Goal: Use online tool/utility: Utilize a website feature to perform a specific function

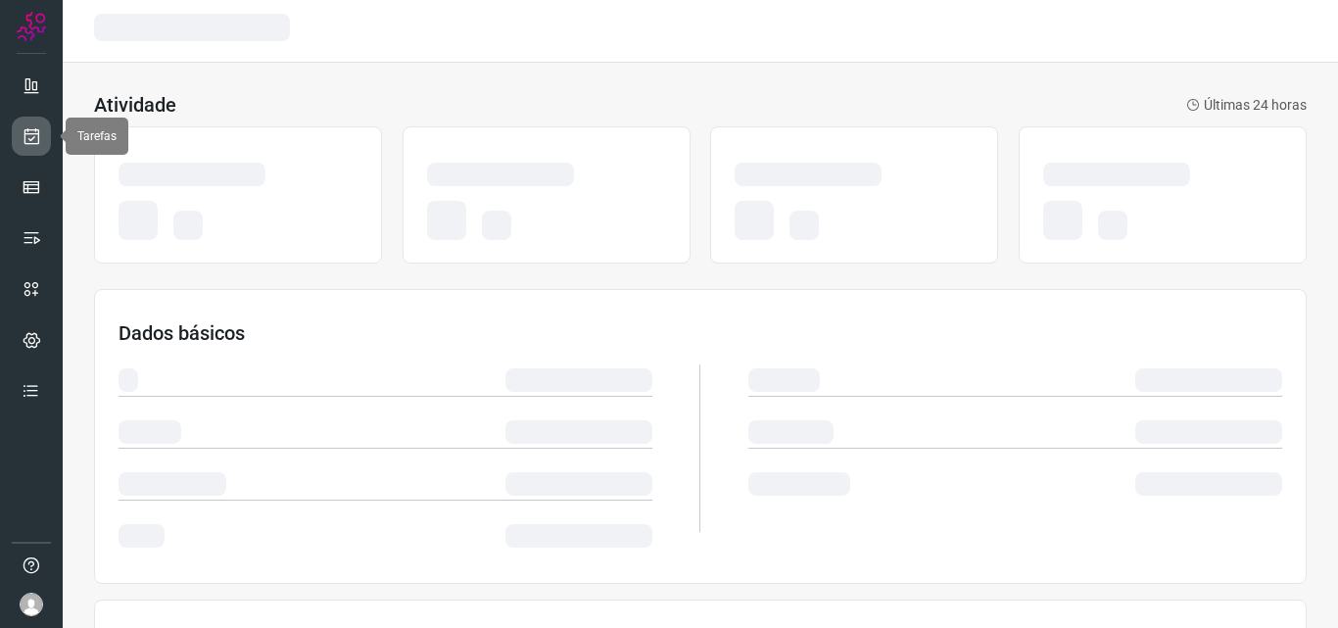
click at [46, 137] on link at bounding box center [31, 136] width 39 height 39
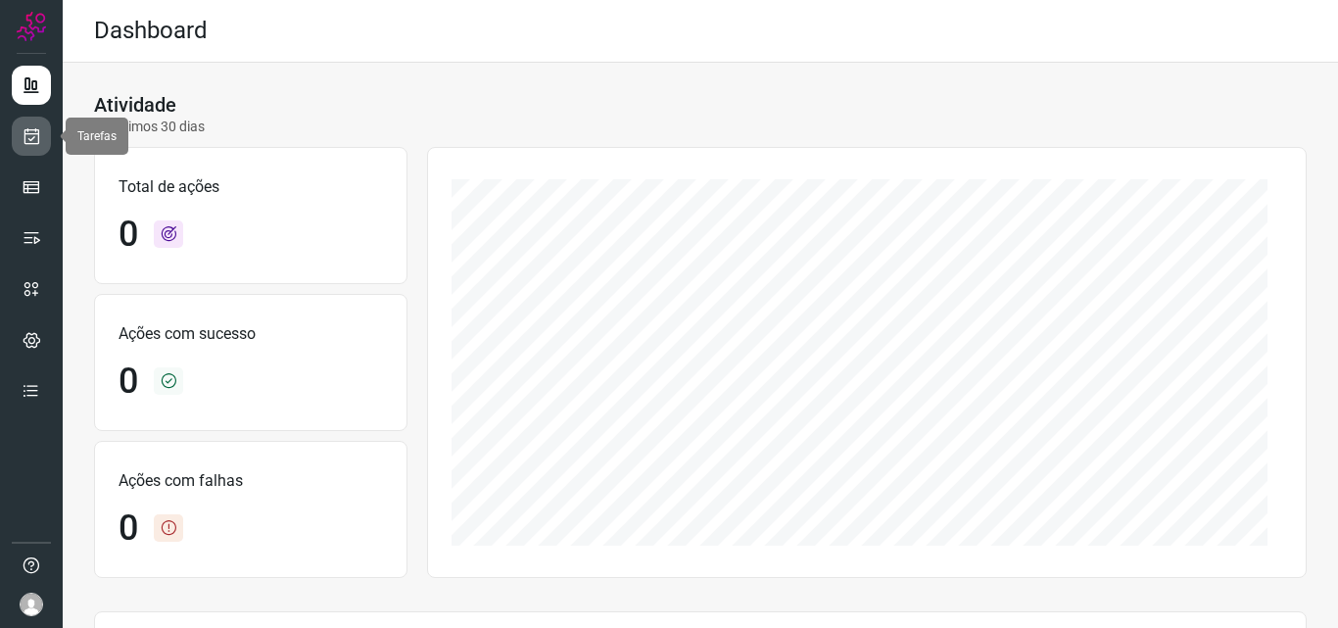
click at [40, 140] on icon at bounding box center [32, 136] width 21 height 20
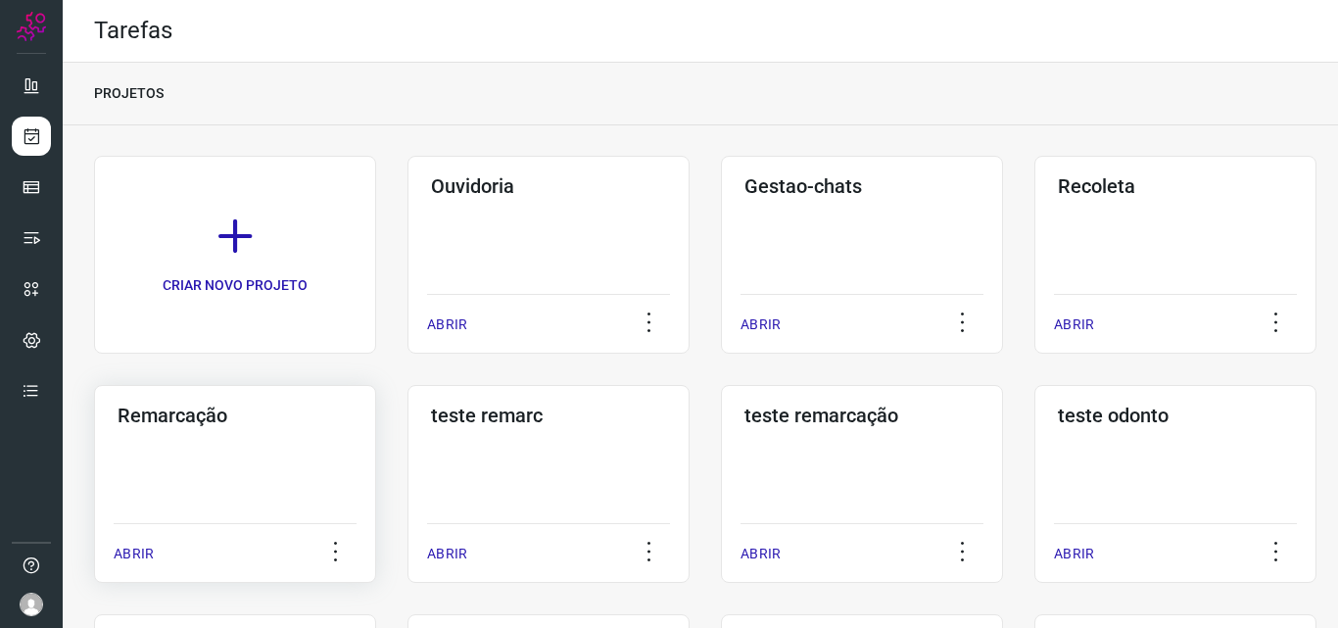
click at [163, 467] on div "Remarcação ABRIR" at bounding box center [235, 484] width 282 height 198
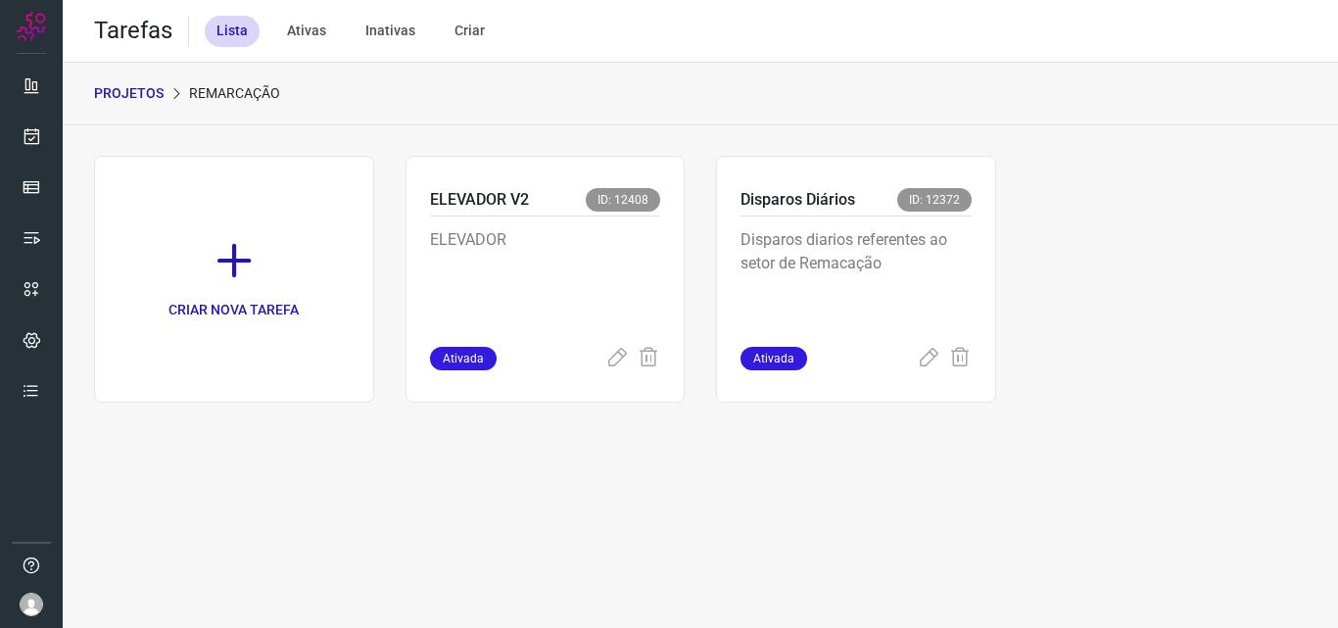
click at [934, 239] on p "Disparos diarios referentes ao setor de Remacação" at bounding box center [855, 277] width 231 height 98
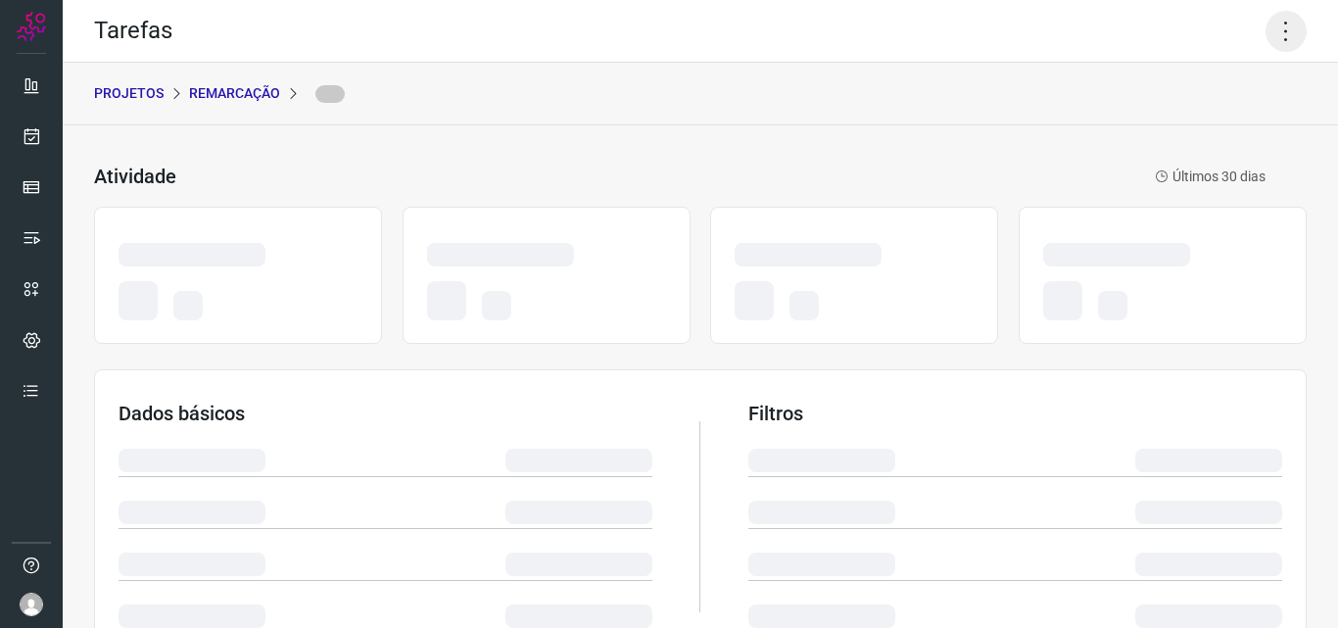
click at [1271, 36] on icon at bounding box center [1285, 31] width 41 height 41
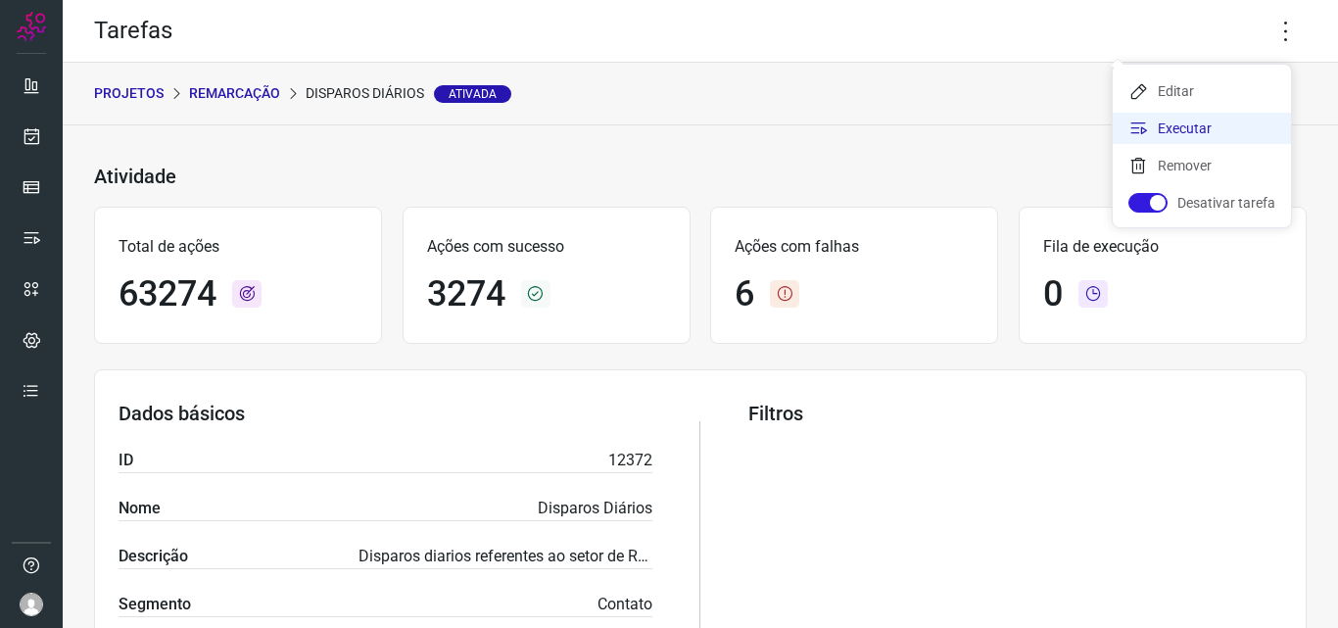
click at [1208, 128] on li "Executar" at bounding box center [1201, 128] width 178 height 31
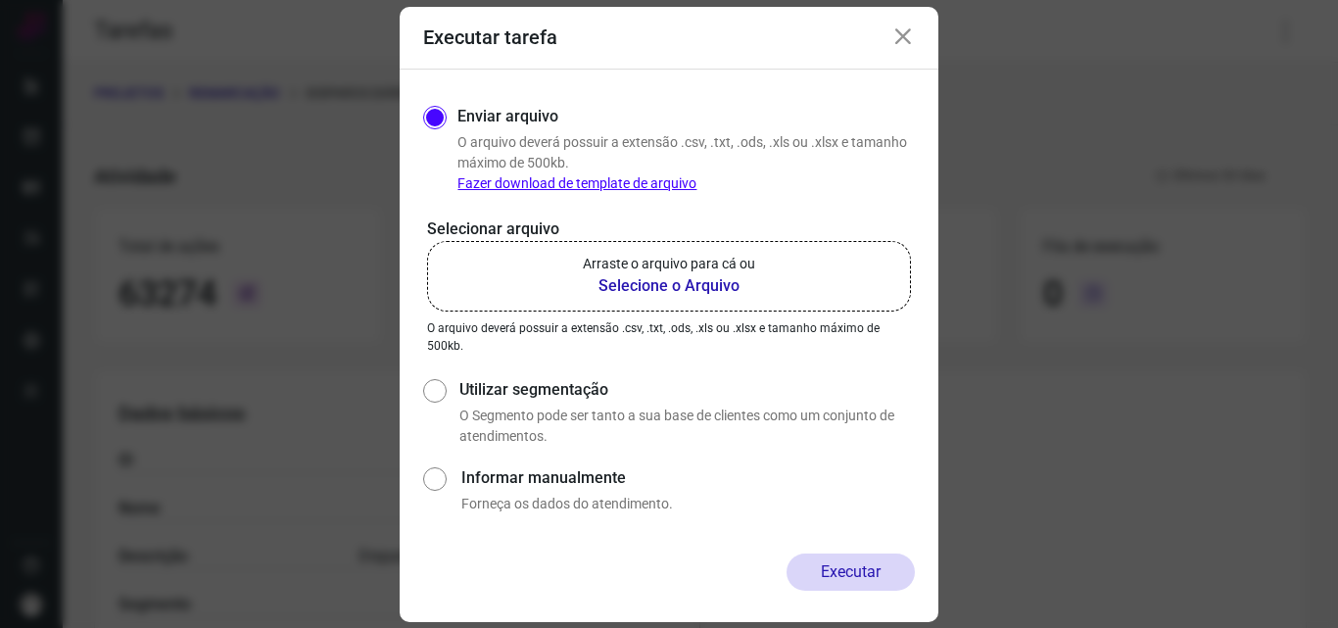
click at [686, 290] on b "Selecione o Arquivo" at bounding box center [669, 285] width 172 height 23
click at [0, 0] on input "Arraste o arquivo para cá ou Selecione o Arquivo" at bounding box center [0, 0] width 0 height 0
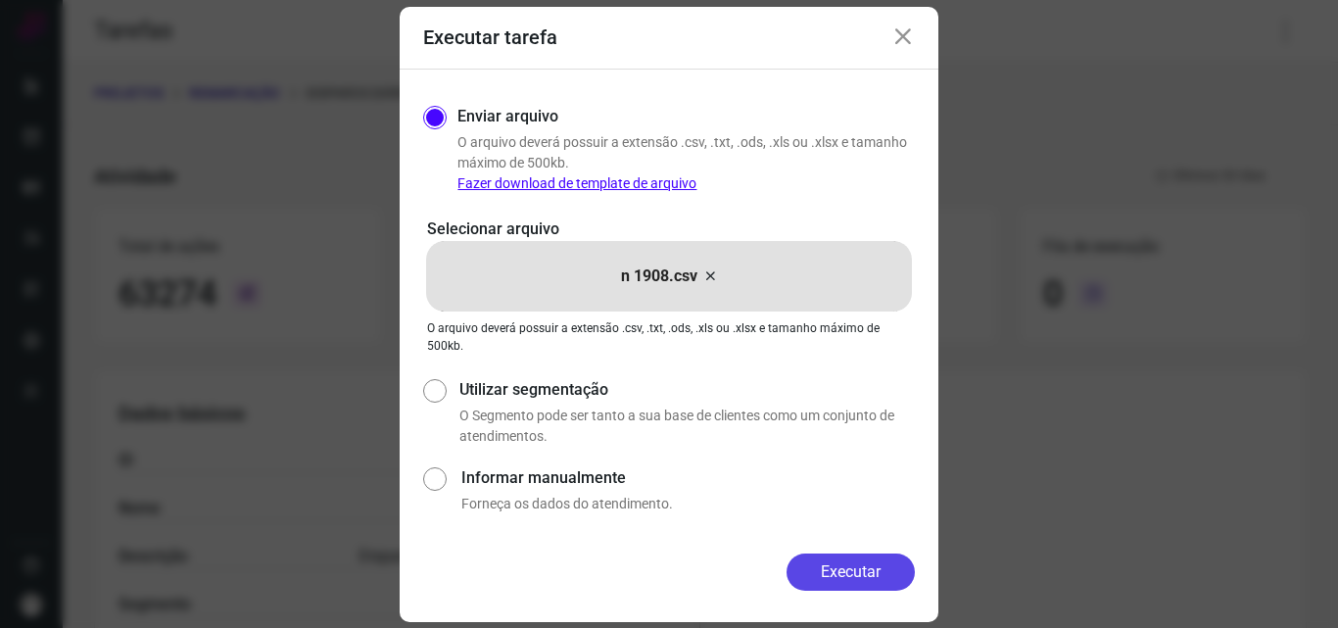
click at [825, 573] on button "Executar" at bounding box center [850, 571] width 128 height 37
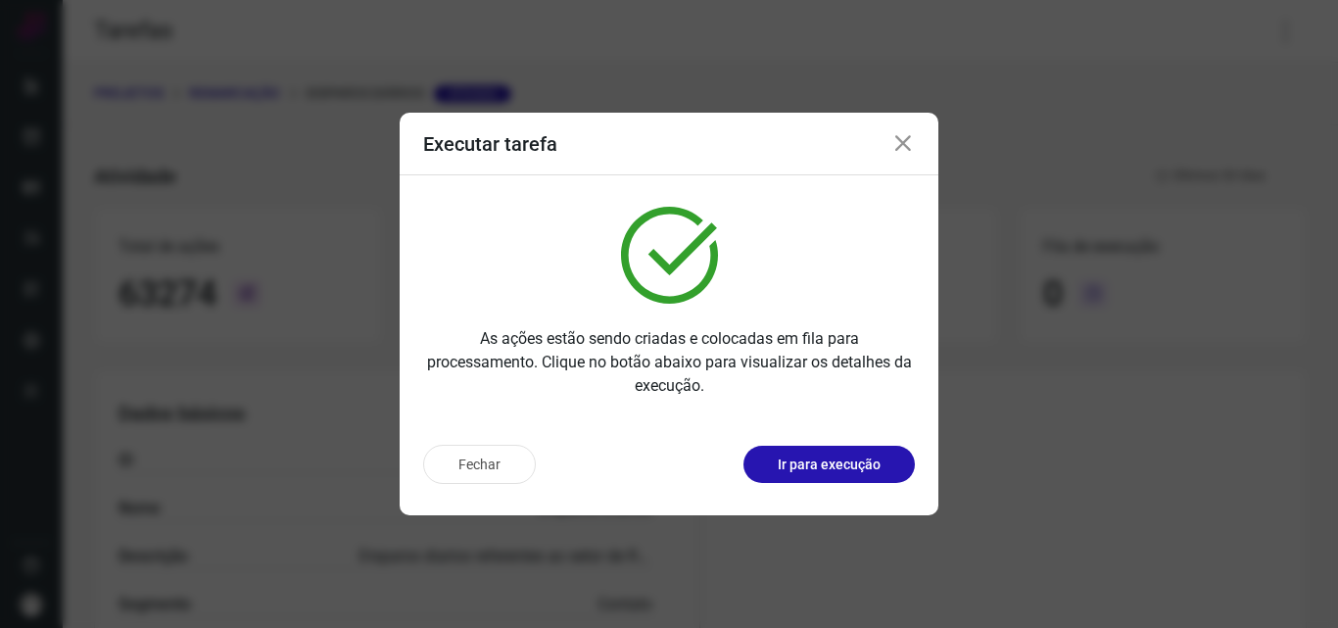
click at [845, 465] on p "Ir para execução" at bounding box center [828, 464] width 103 height 21
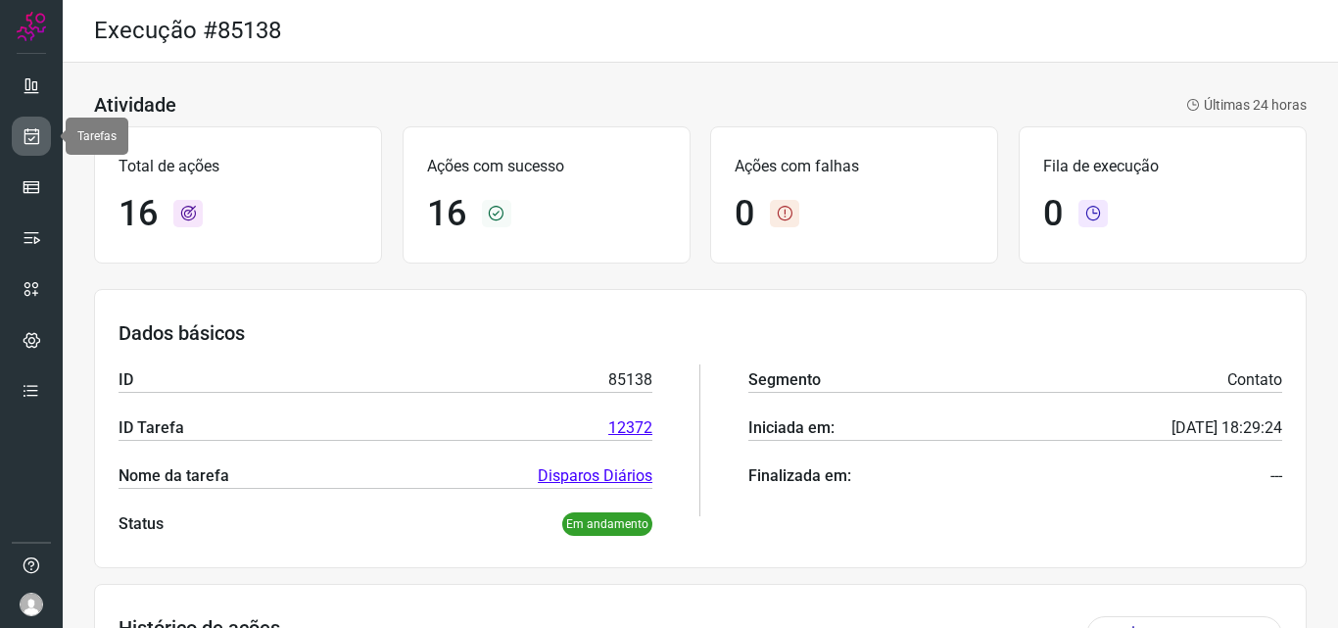
click at [37, 133] on icon at bounding box center [32, 136] width 21 height 20
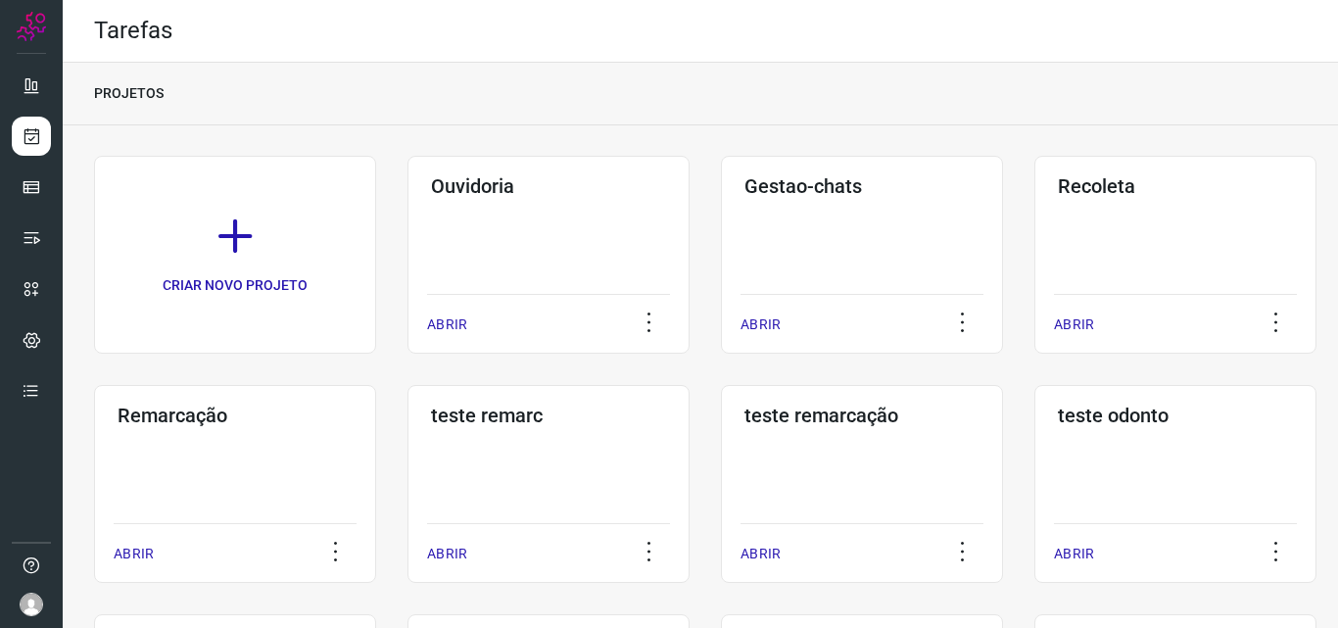
click at [294, 451] on div "Remarcação ABRIR" at bounding box center [235, 484] width 282 height 198
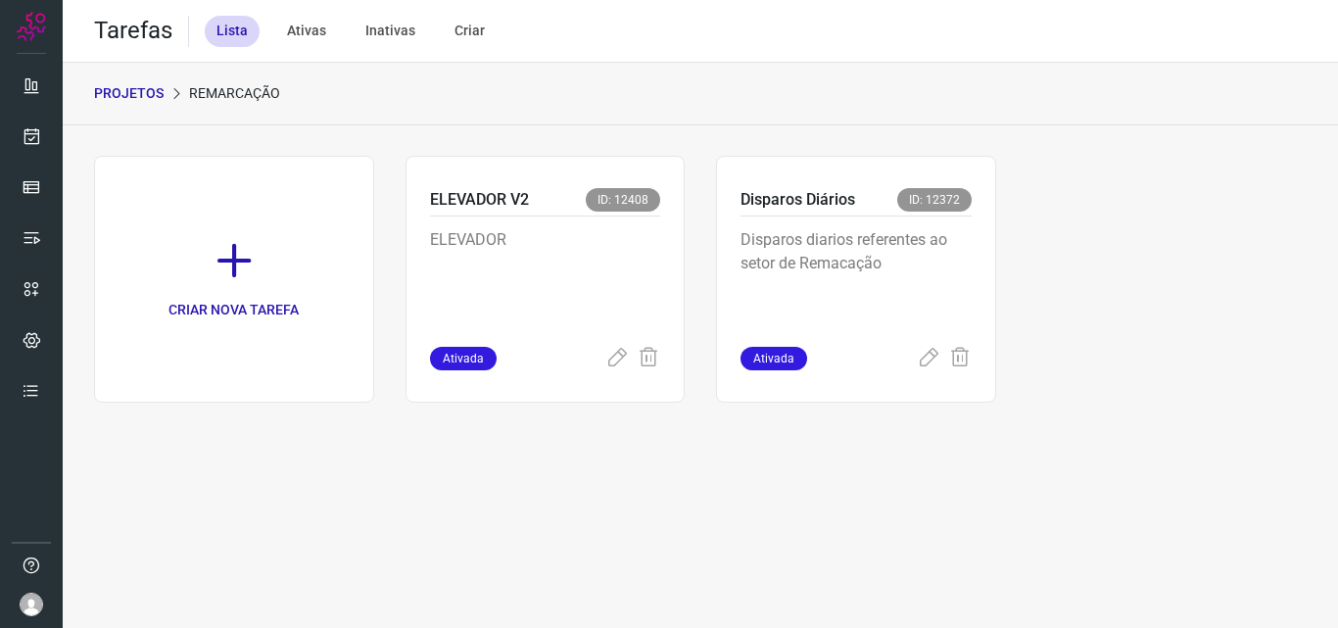
click at [902, 248] on p "Disparos diarios referentes ao setor de Remacação" at bounding box center [855, 277] width 231 height 98
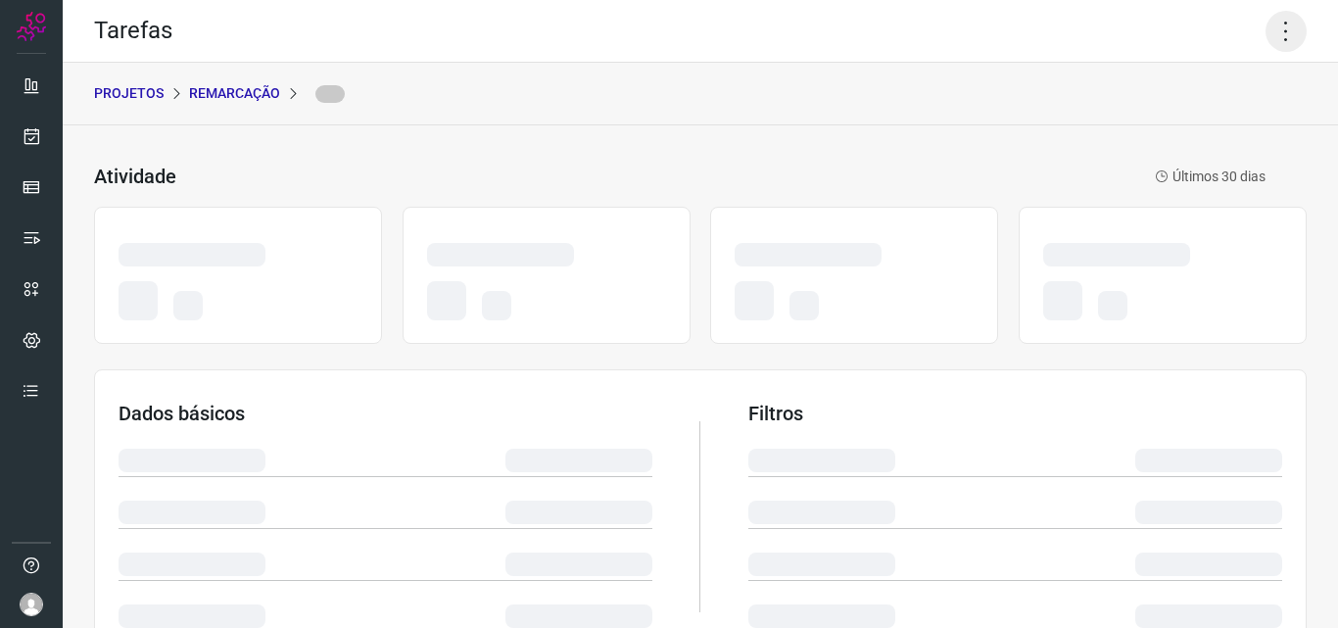
click at [1268, 31] on icon at bounding box center [1285, 31] width 41 height 41
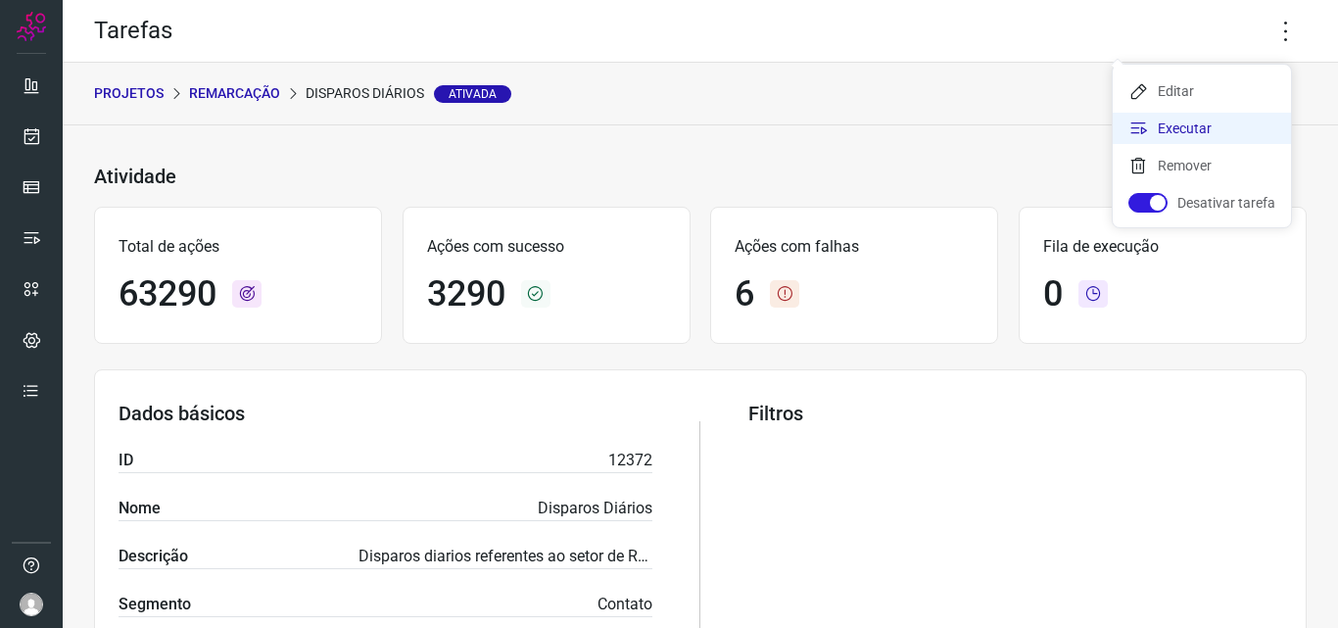
click at [1202, 126] on li "Executar" at bounding box center [1201, 128] width 178 height 31
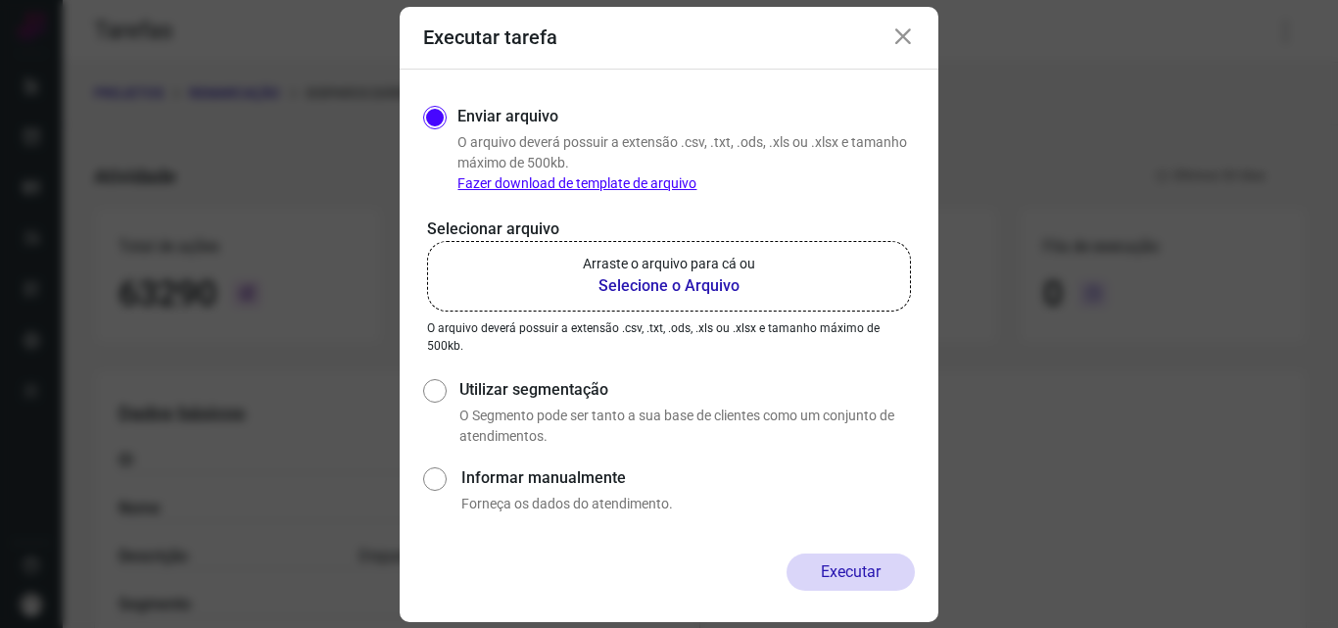
click at [649, 282] on b "Selecione o Arquivo" at bounding box center [669, 285] width 172 height 23
click at [0, 0] on input "Arraste o arquivo para cá ou Selecione o Arquivo" at bounding box center [0, 0] width 0 height 0
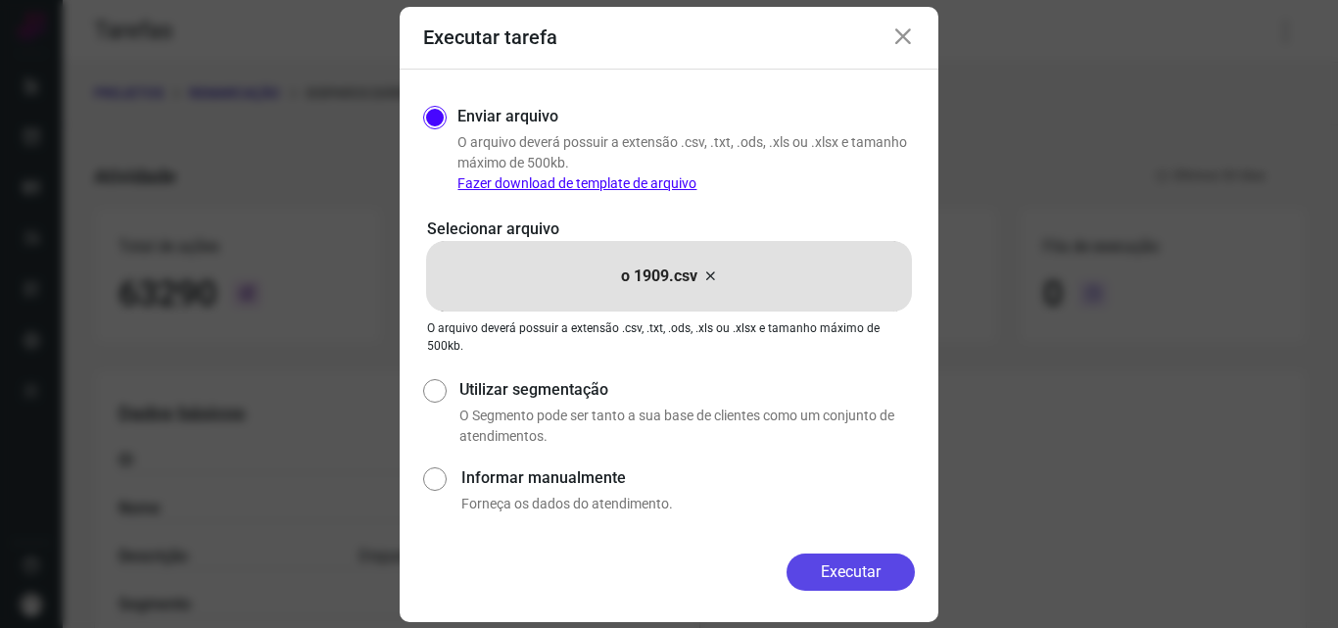
click at [835, 563] on button "Executar" at bounding box center [850, 571] width 128 height 37
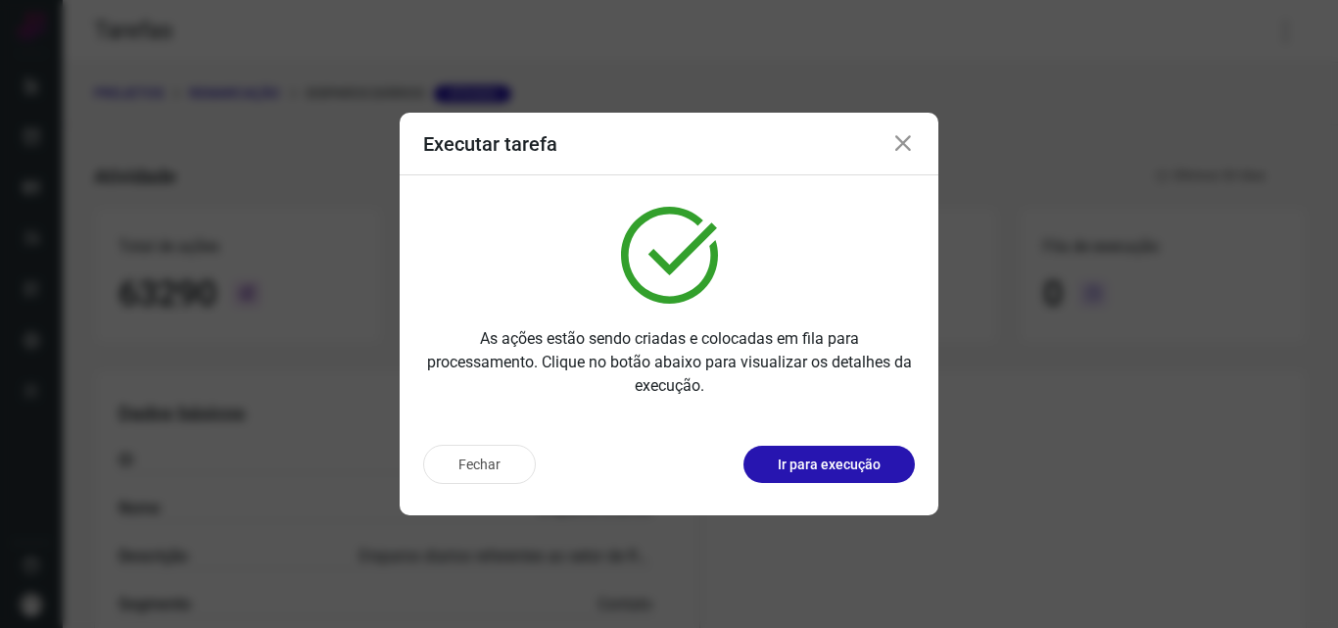
click at [849, 474] on p "Ir para execução" at bounding box center [828, 464] width 103 height 21
